Goal: Task Accomplishment & Management: Manage account settings

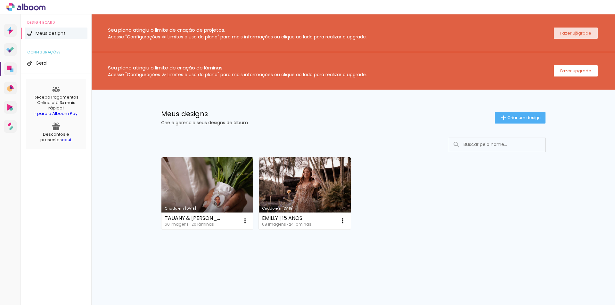
click at [0, 0] on slot "Fazer upgrade" at bounding box center [0, 0] width 0 height 0
click at [223, 190] on link "Criado em [DATE]" at bounding box center [207, 193] width 92 height 72
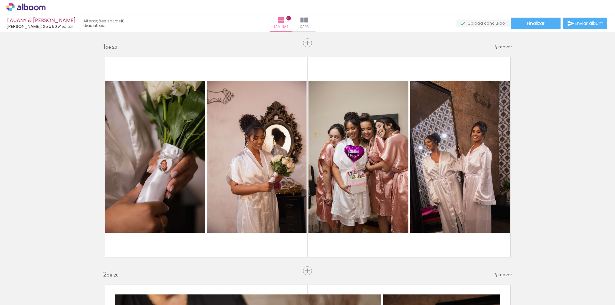
click at [53, 271] on iron-icon at bounding box center [50, 270] width 7 height 7
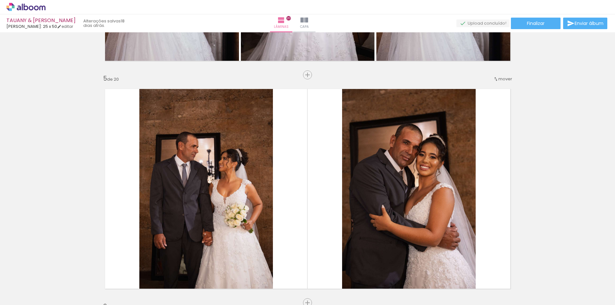
scroll to position [1376, 0]
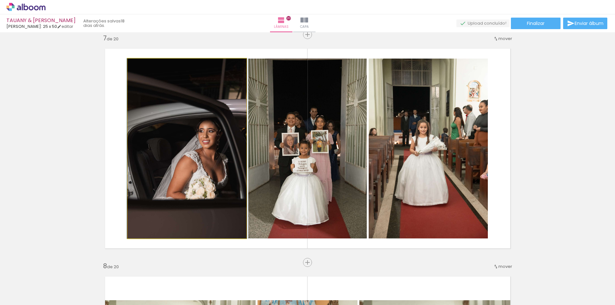
click at [209, 135] on quentale-photo at bounding box center [186, 149] width 119 height 180
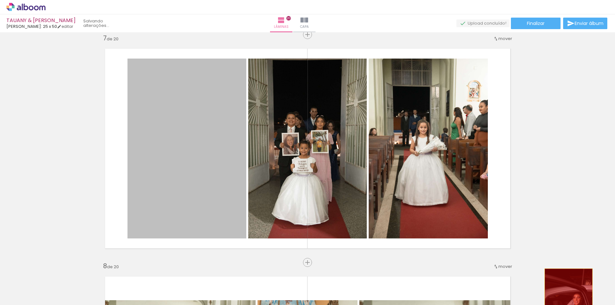
drag, startPoint x: 185, startPoint y: 117, endPoint x: 568, endPoint y: 297, distance: 423.3
click at [567, 305] on quentale-workspace at bounding box center [307, 152] width 615 height 305
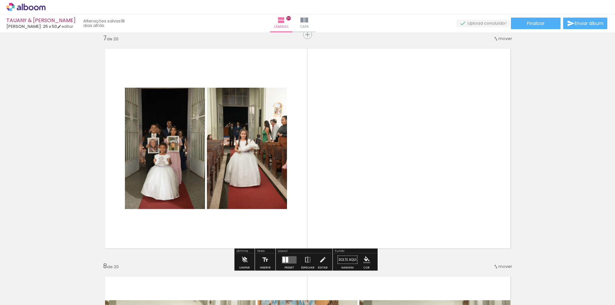
click at [53, 272] on iron-icon at bounding box center [50, 270] width 7 height 7
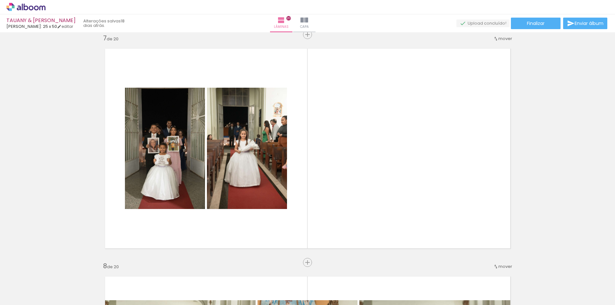
click at [10, 295] on iron-icon at bounding box center [9, 297] width 8 height 8
click at [0, 0] on input "file" at bounding box center [0, 0] width 0 height 0
click at [577, 273] on iron-icon at bounding box center [574, 270] width 7 height 7
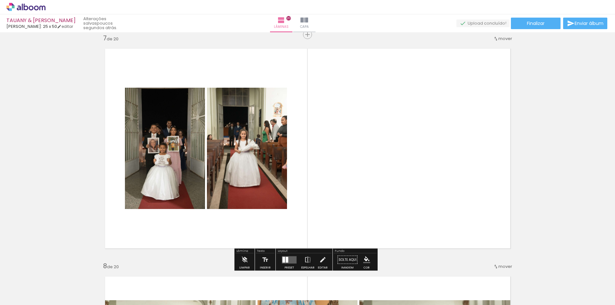
scroll to position [0, 1556]
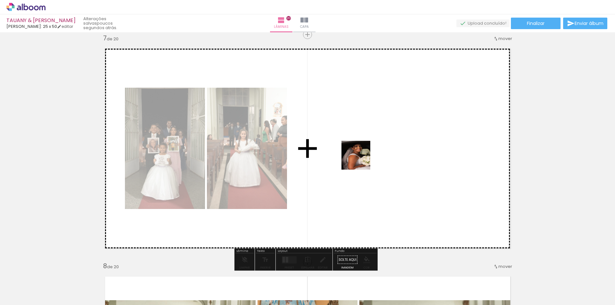
drag, startPoint x: 406, startPoint y: 181, endPoint x: 314, endPoint y: 141, distance: 100.4
click at [314, 141] on quentale-workspace at bounding box center [307, 152] width 615 height 305
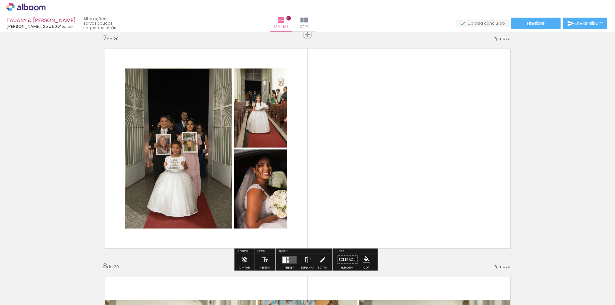
click at [281, 259] on div at bounding box center [289, 260] width 17 height 13
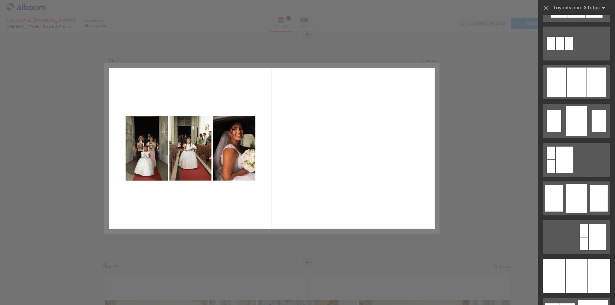
scroll to position [384, 0]
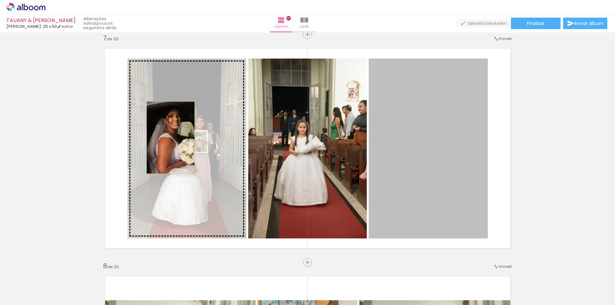
drag, startPoint x: 436, startPoint y: 140, endPoint x: 168, endPoint y: 138, distance: 267.7
click at [0, 0] on slot at bounding box center [0, 0] width 0 height 0
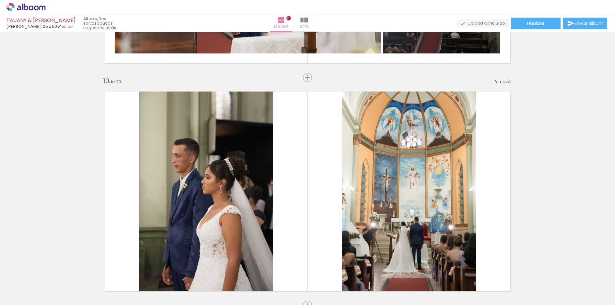
scroll to position [2113, 0]
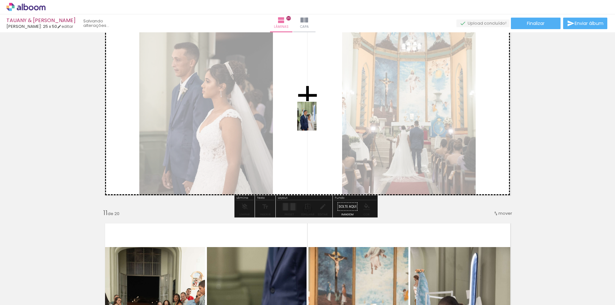
drag, startPoint x: 598, startPoint y: 289, endPoint x: 316, endPoint y: 121, distance: 327.4
click at [316, 121] on quentale-workspace at bounding box center [307, 152] width 615 height 305
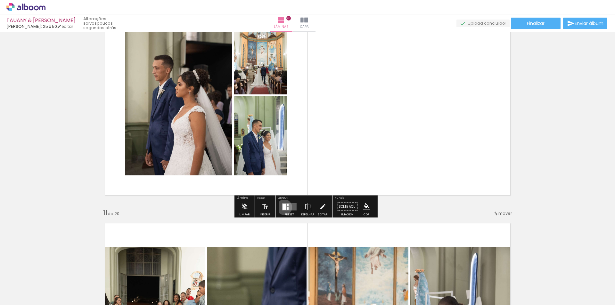
click at [282, 207] on div at bounding box center [284, 207] width 4 height 6
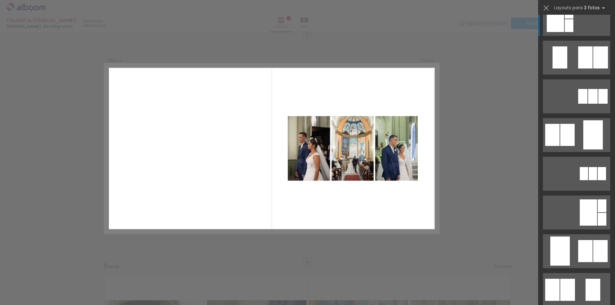
scroll to position [0, 0]
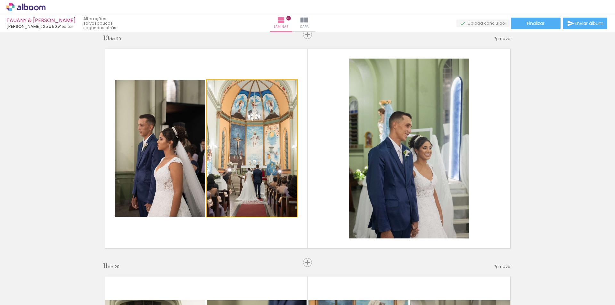
drag, startPoint x: 250, startPoint y: 146, endPoint x: 420, endPoint y: 153, distance: 169.8
click at [0, 0] on slot at bounding box center [0, 0] width 0 height 0
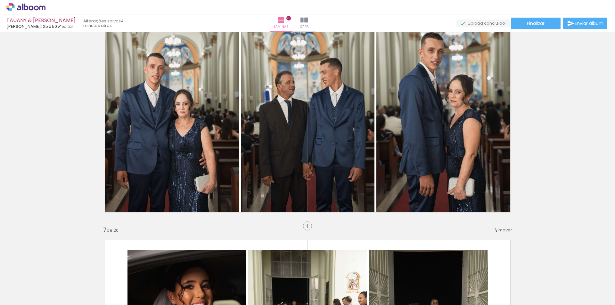
scroll to position [0, 1556]
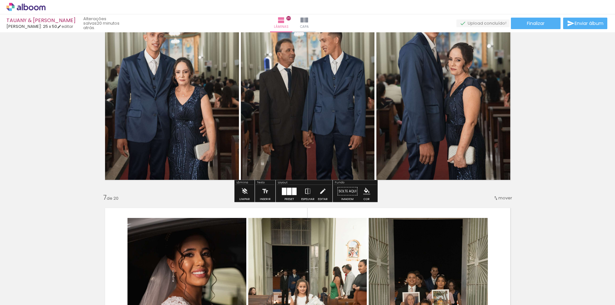
scroll to position [0, 1556]
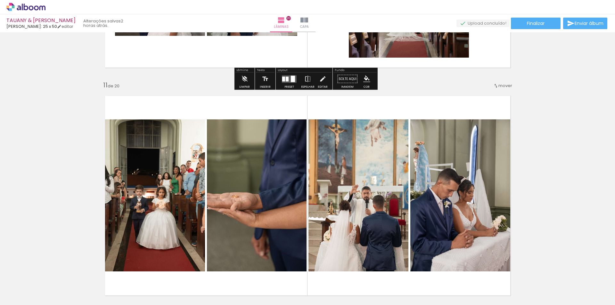
scroll to position [2242, 0]
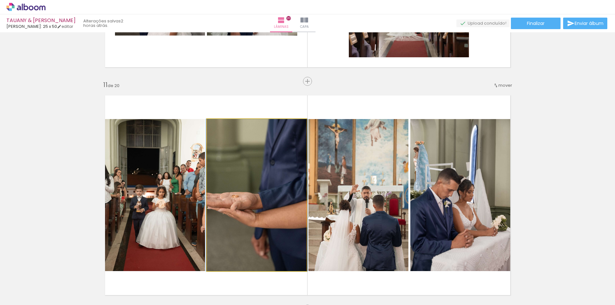
click at [282, 194] on quentale-photo at bounding box center [257, 195] width 100 height 152
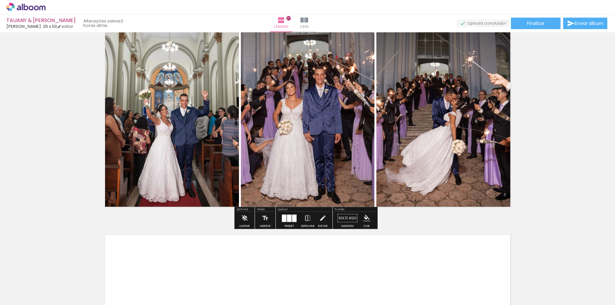
scroll to position [4419, 0]
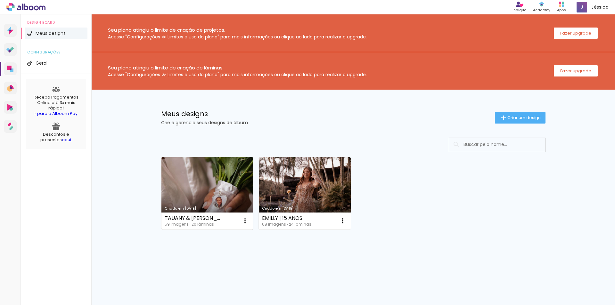
click at [223, 178] on link "Criado em [DATE]" at bounding box center [207, 193] width 92 height 72
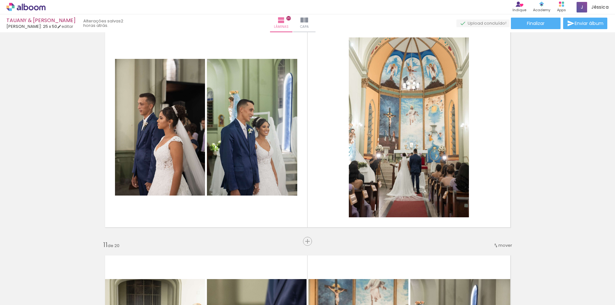
scroll to position [0, 1556]
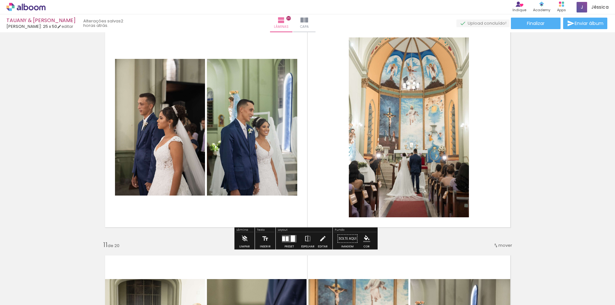
click at [223, 126] on quentale-photo at bounding box center [252, 127] width 90 height 137
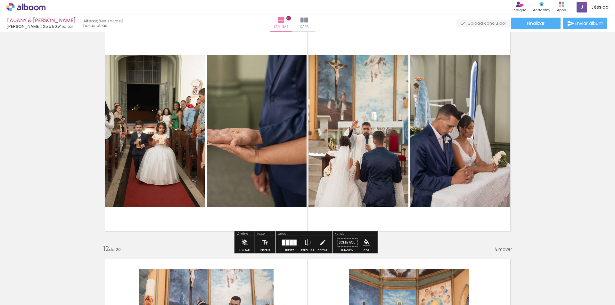
scroll to position [2274, 0]
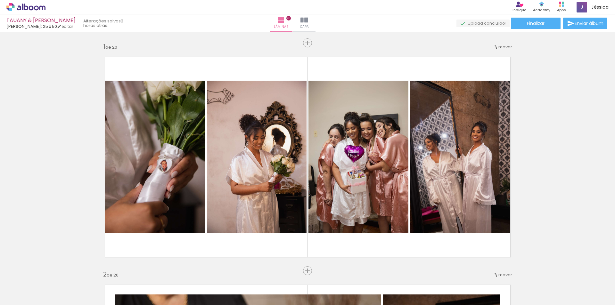
click at [586, 25] on span "Enviar álbum" at bounding box center [588, 23] width 29 height 4
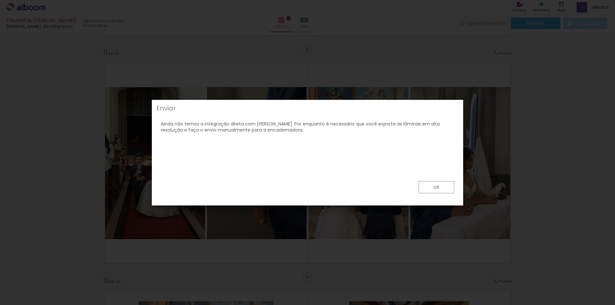
scroll to position [0, 795]
click at [0, 0] on slot "ok" at bounding box center [0, 0] width 0 height 0
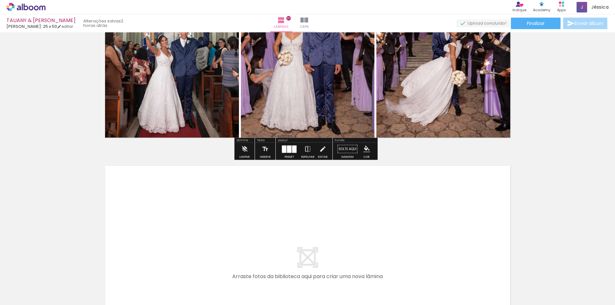
scroll to position [4580, 0]
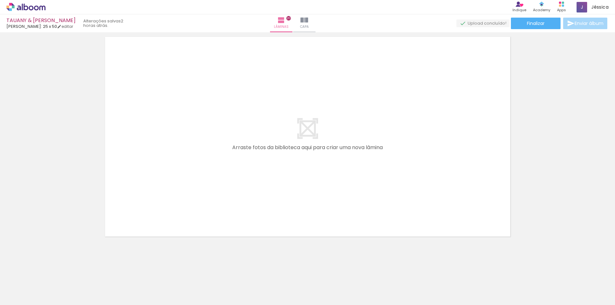
click at [16, 293] on span "Adicionar Fotos" at bounding box center [22, 296] width 19 height 7
click at [0, 0] on input "file" at bounding box center [0, 0] width 0 height 0
click at [13, 298] on iron-icon at bounding box center [9, 297] width 8 height 8
click at [0, 0] on input "file" at bounding box center [0, 0] width 0 height 0
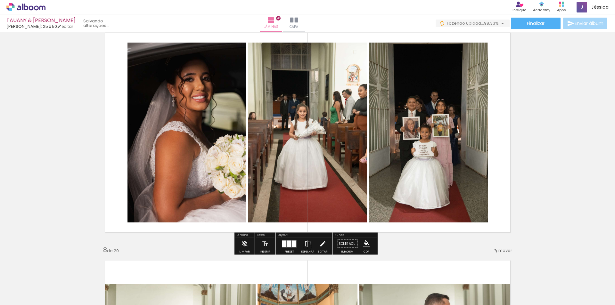
scroll to position [1410, 0]
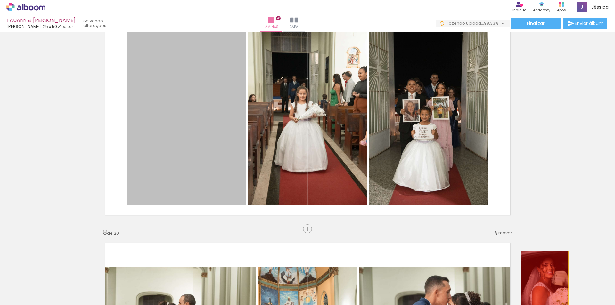
drag, startPoint x: 204, startPoint y: 96, endPoint x: 542, endPoint y: 287, distance: 388.1
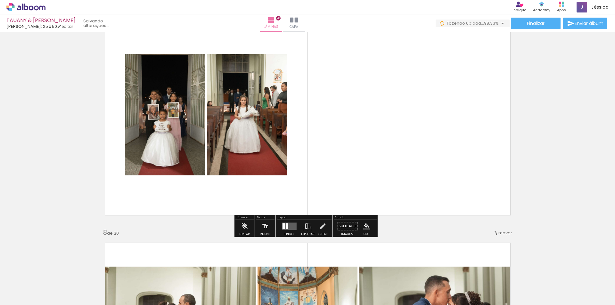
click at [286, 227] on div at bounding box center [287, 226] width 3 height 6
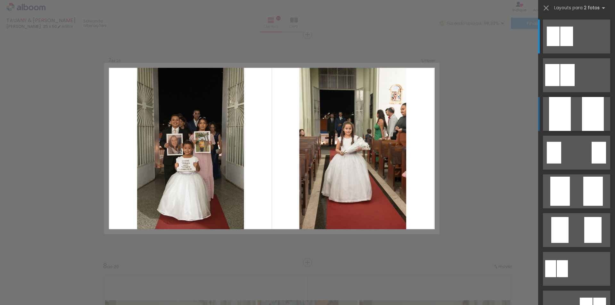
click at [553, 110] on div at bounding box center [560, 114] width 22 height 34
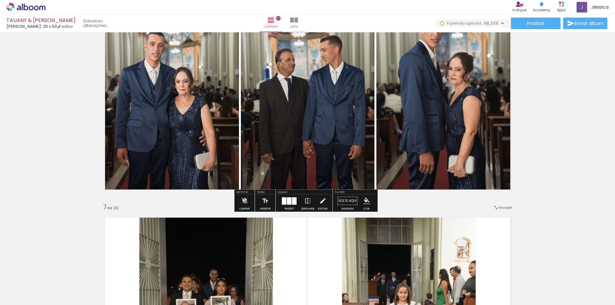
scroll to position [1280, 0]
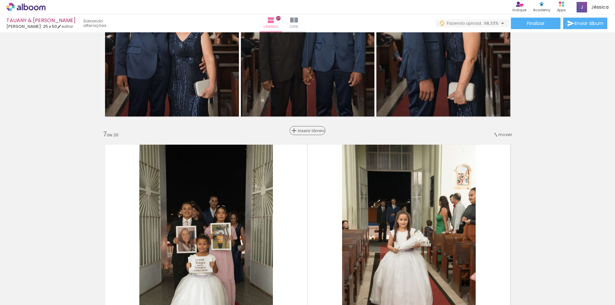
click at [307, 129] on span "Inserir lâmina" at bounding box center [310, 131] width 25 height 4
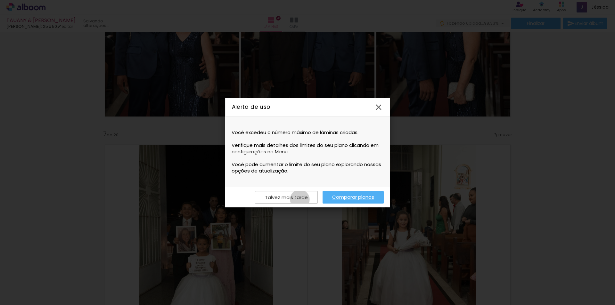
click at [0, 0] on slot "Talvez mais tarde" at bounding box center [0, 0] width 0 height 0
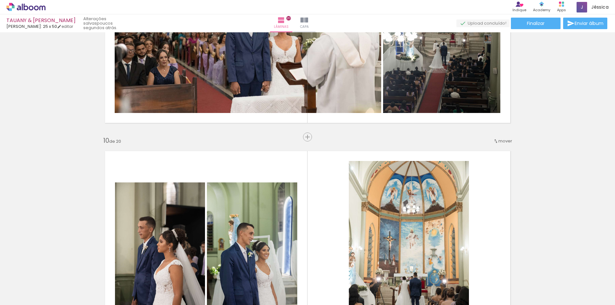
scroll to position [1857, 0]
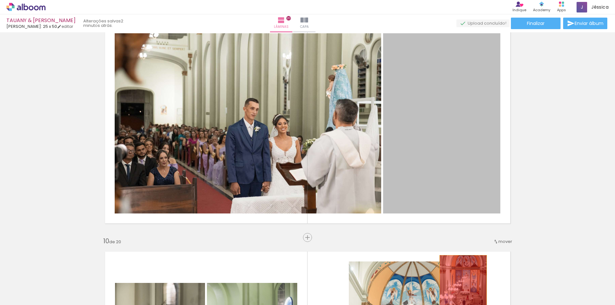
drag, startPoint x: 452, startPoint y: 102, endPoint x: 461, endPoint y: 291, distance: 188.9
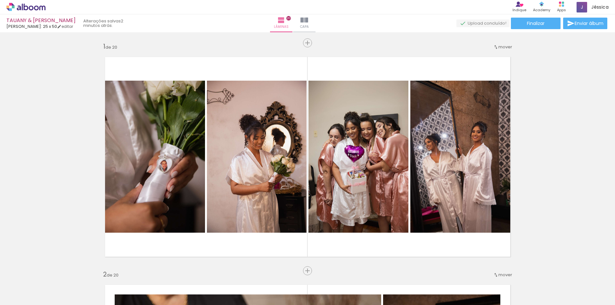
click at [26, 297] on span "Adicionar Fotos" at bounding box center [22, 296] width 19 height 7
click at [0, 0] on input "file" at bounding box center [0, 0] width 0 height 0
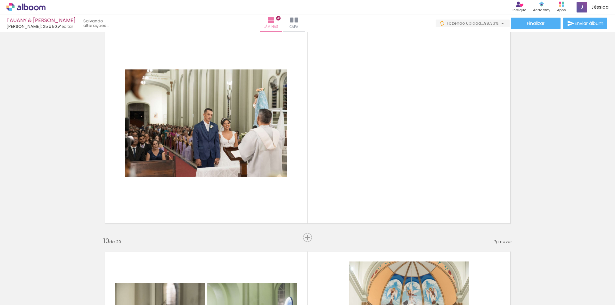
scroll to position [0, 440]
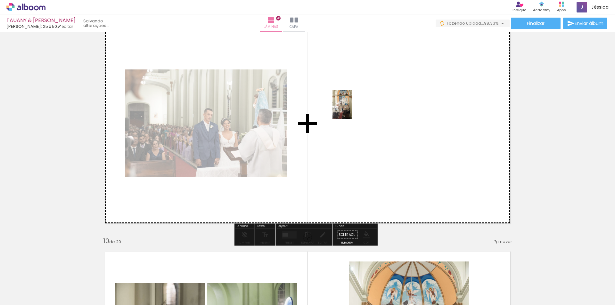
drag, startPoint x: 378, startPoint y: 294, endPoint x: 352, endPoint y: 110, distance: 185.9
click at [352, 110] on quentale-workspace at bounding box center [307, 152] width 615 height 305
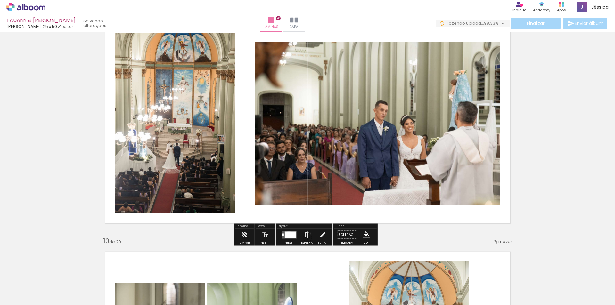
click at [287, 235] on div at bounding box center [290, 235] width 11 height 6
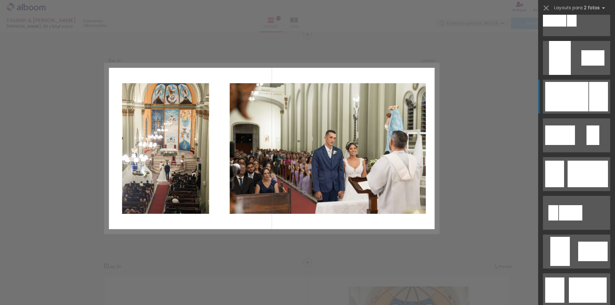
scroll to position [288, 0]
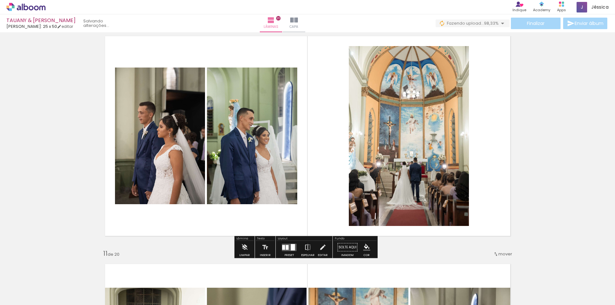
scroll to position [2056, 0]
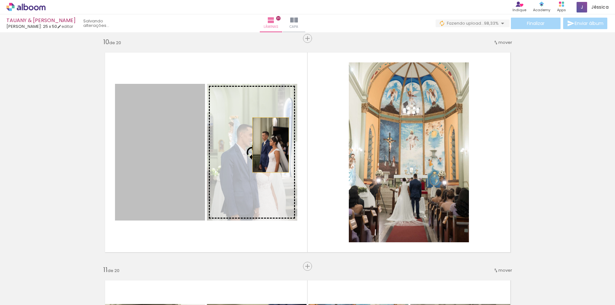
drag, startPoint x: 191, startPoint y: 145, endPoint x: 268, endPoint y: 145, distance: 76.5
click at [0, 0] on slot at bounding box center [0, 0] width 0 height 0
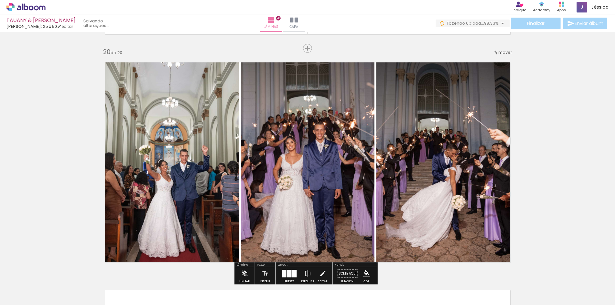
scroll to position [4292, 0]
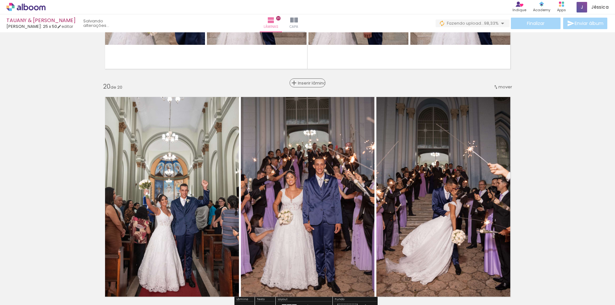
click at [307, 82] on span "Inserir lâmina" at bounding box center [310, 83] width 25 height 4
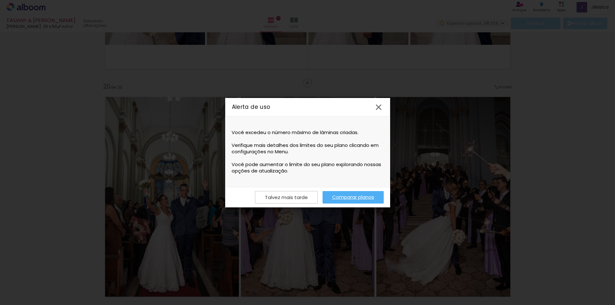
click at [362, 197] on link "Comparar planos" at bounding box center [352, 197] width 61 height 12
click at [376, 104] on iron-icon at bounding box center [379, 107] width 10 height 10
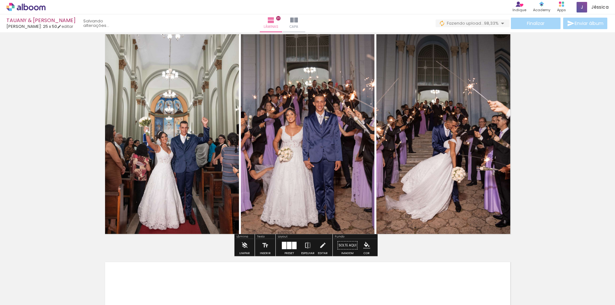
scroll to position [4356, 0]
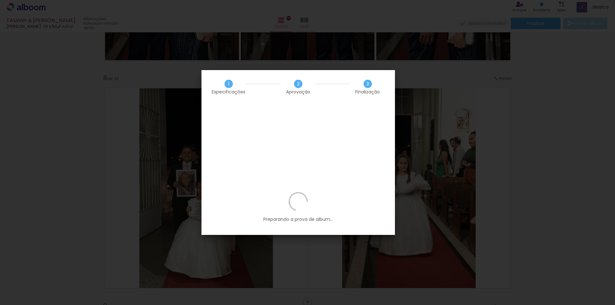
scroll to position [0, 1591]
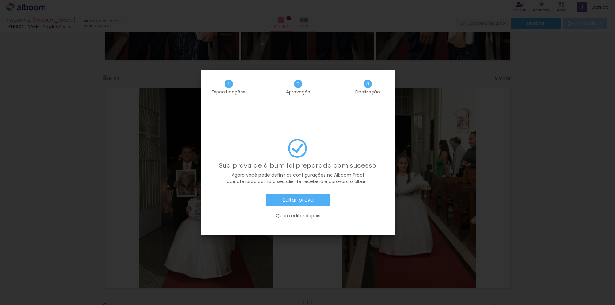
click at [0, 0] on slot "Editar prova" at bounding box center [0, 0] width 0 height 0
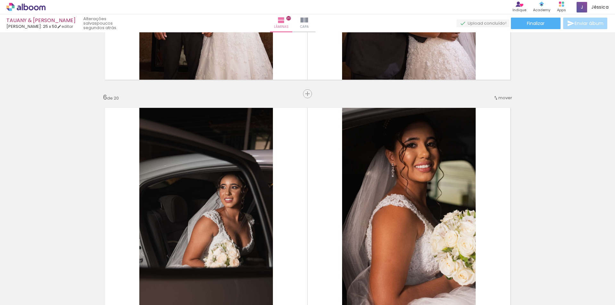
scroll to position [1148, 0]
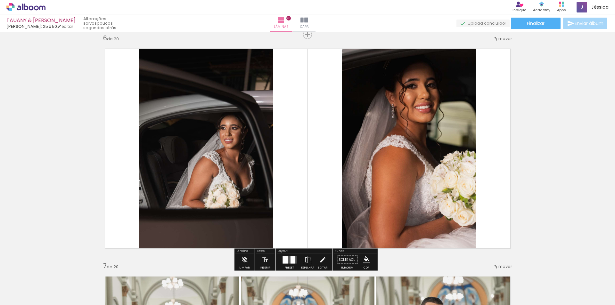
click at [285, 260] on div at bounding box center [285, 259] width 5 height 7
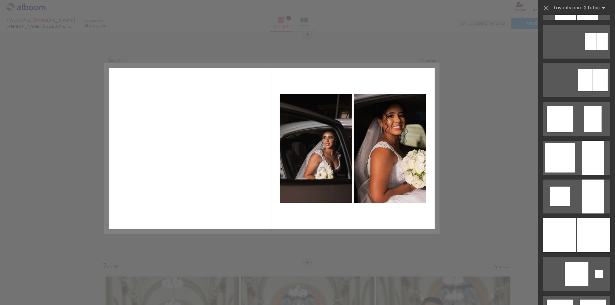
scroll to position [480, 0]
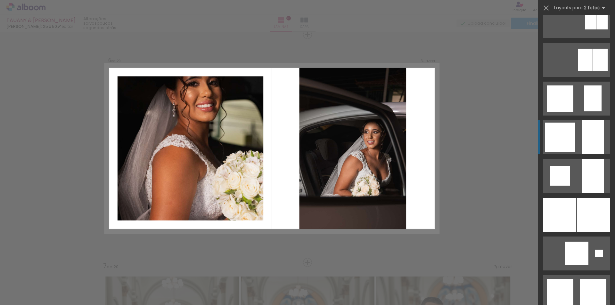
click at [565, 279] on div at bounding box center [560, 292] width 27 height 26
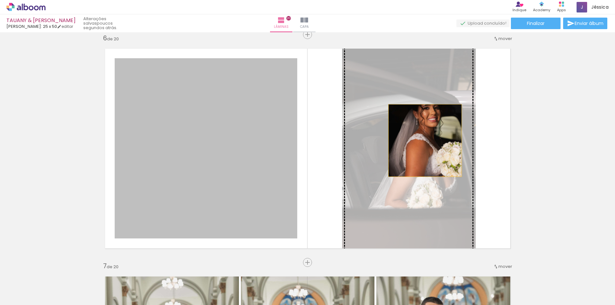
drag, startPoint x: 268, startPoint y: 142, endPoint x: 423, endPoint y: 141, distance: 155.3
click at [0, 0] on slot at bounding box center [0, 0] width 0 height 0
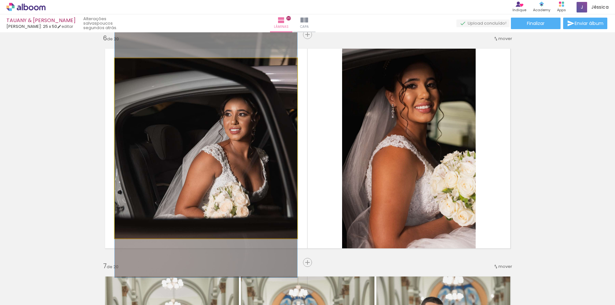
drag, startPoint x: 245, startPoint y: 147, endPoint x: 244, endPoint y: 139, distance: 7.7
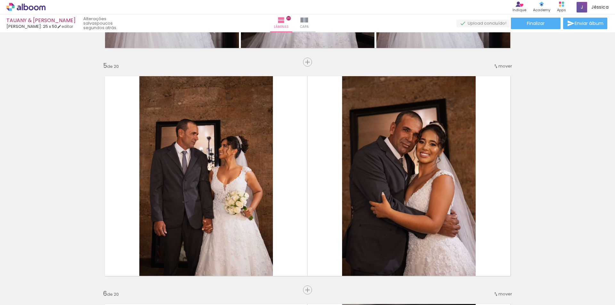
scroll to position [1020, 0]
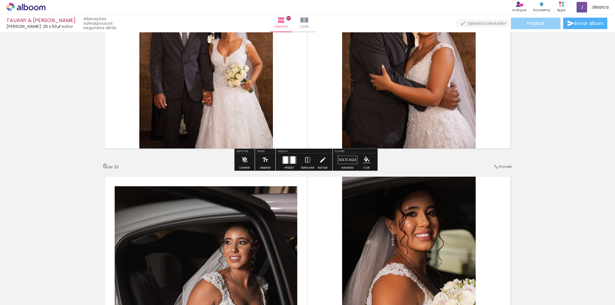
click at [539, 24] on span "Finalizar" at bounding box center [536, 23] width 18 height 4
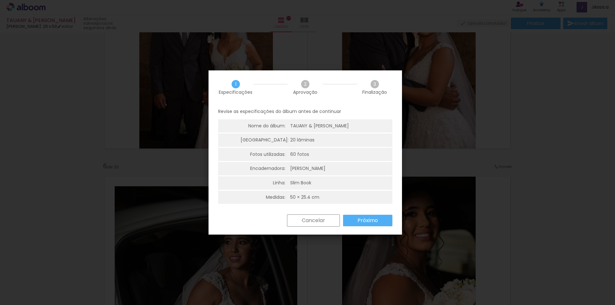
click at [368, 227] on div "Cancelar Próximo" at bounding box center [338, 221] width 109 height 12
click at [0, 0] on slot "Próximo" at bounding box center [0, 0] width 0 height 0
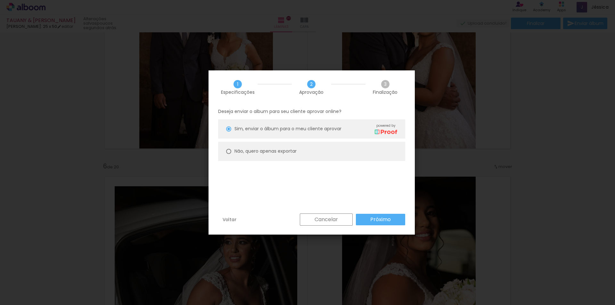
click at [368, 219] on paper-button "Próximo" at bounding box center [380, 220] width 49 height 12
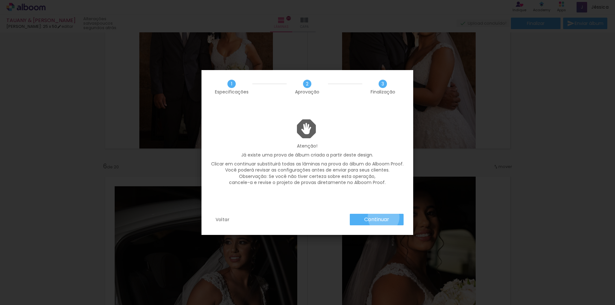
click at [0, 0] on slot "Continuar" at bounding box center [0, 0] width 0 height 0
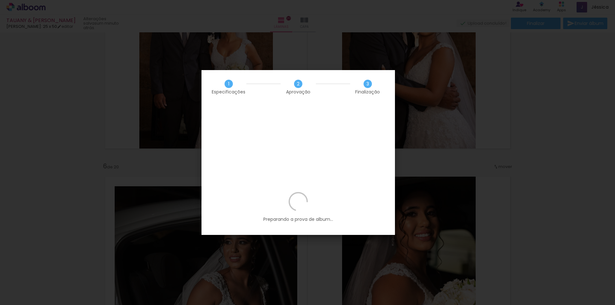
scroll to position [0, 1591]
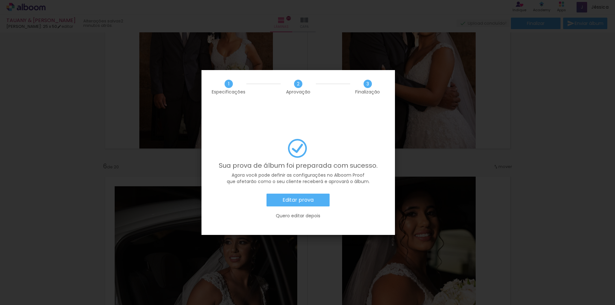
click at [0, 0] on slot "Editar prova" at bounding box center [0, 0] width 0 height 0
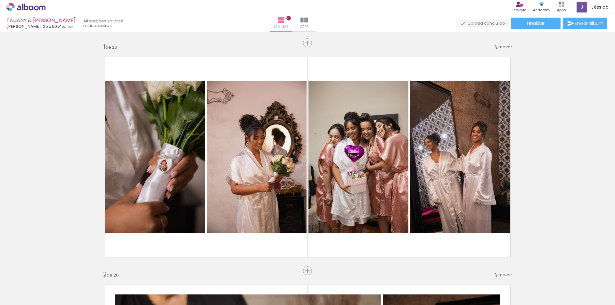
scroll to position [0, 1591]
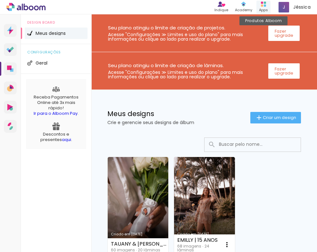
click at [262, 7] on div "Apps" at bounding box center [263, 9] width 9 height 5
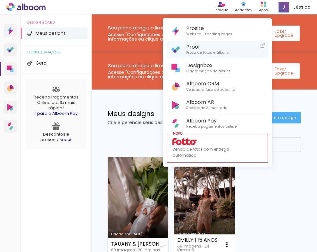
click at [213, 44] on span "Proof" at bounding box center [207, 47] width 43 height 6
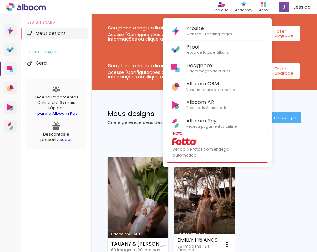
click at [266, 186] on div at bounding box center [158, 126] width 317 height 252
